Goal: Complete application form

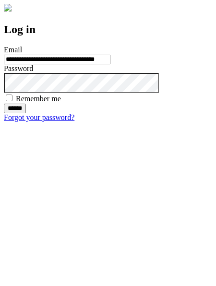
type input "**********"
click at [26, 113] on input "******" at bounding box center [15, 109] width 22 height 10
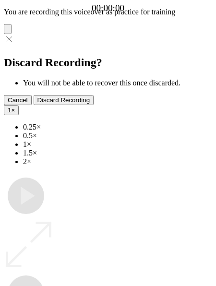
type input "**********"
